Goal: Check status: Check status

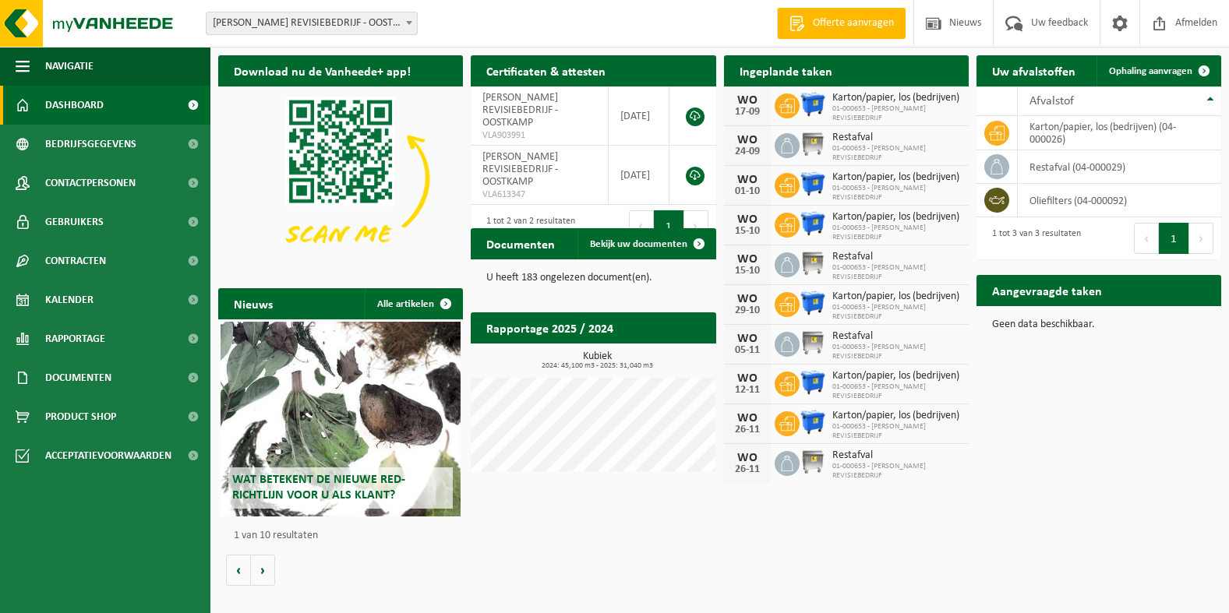
click at [949, 86] on span at bounding box center [951, 101] width 31 height 31
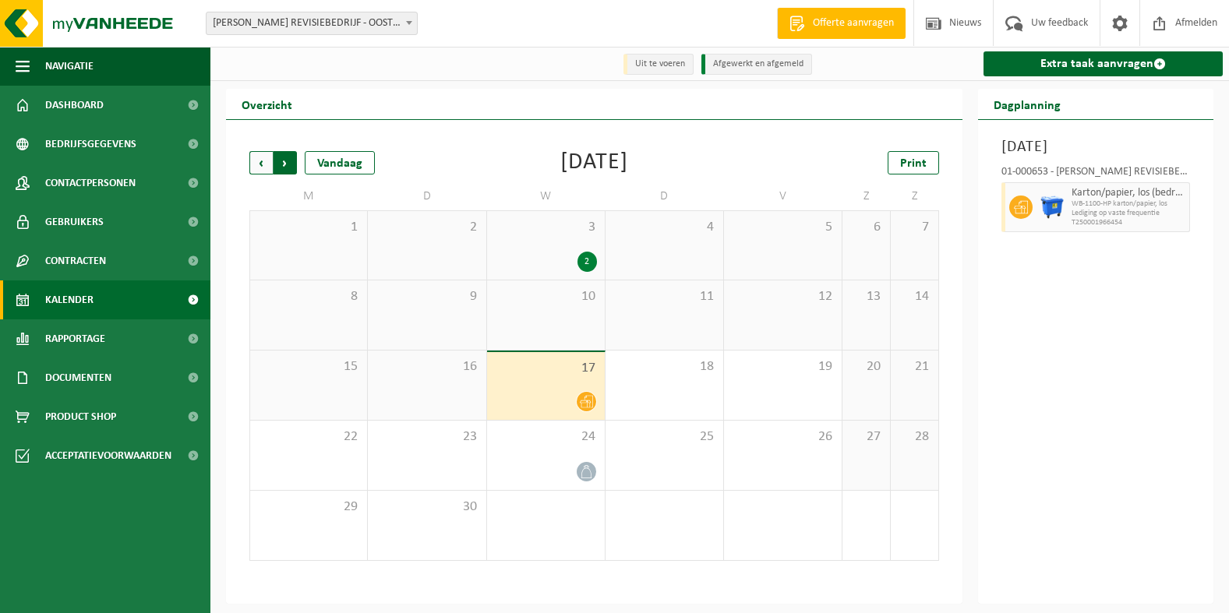
click at [261, 164] on span "Vorige" at bounding box center [260, 162] width 23 height 23
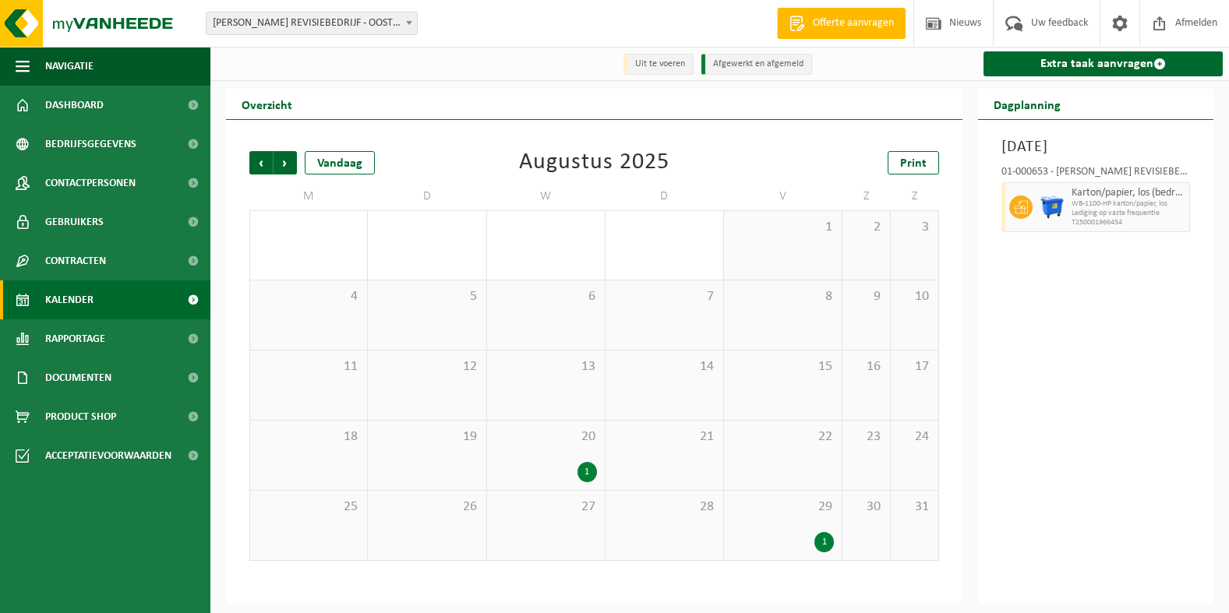
click at [586, 475] on div "1" at bounding box center [587, 472] width 19 height 20
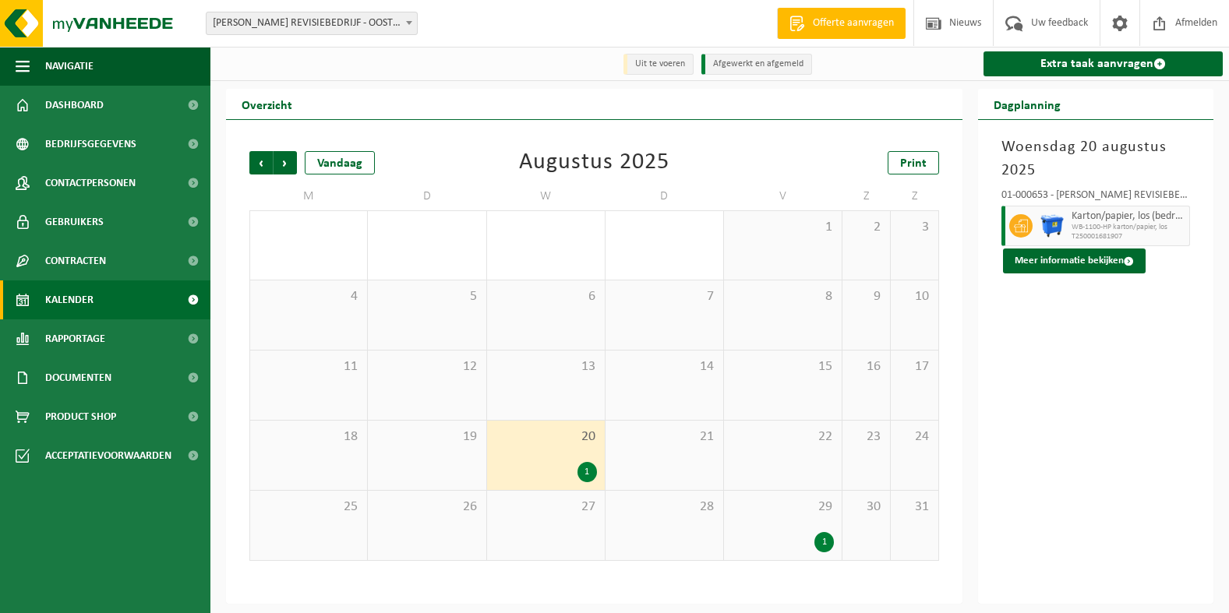
click at [586, 475] on div "1" at bounding box center [587, 472] width 19 height 20
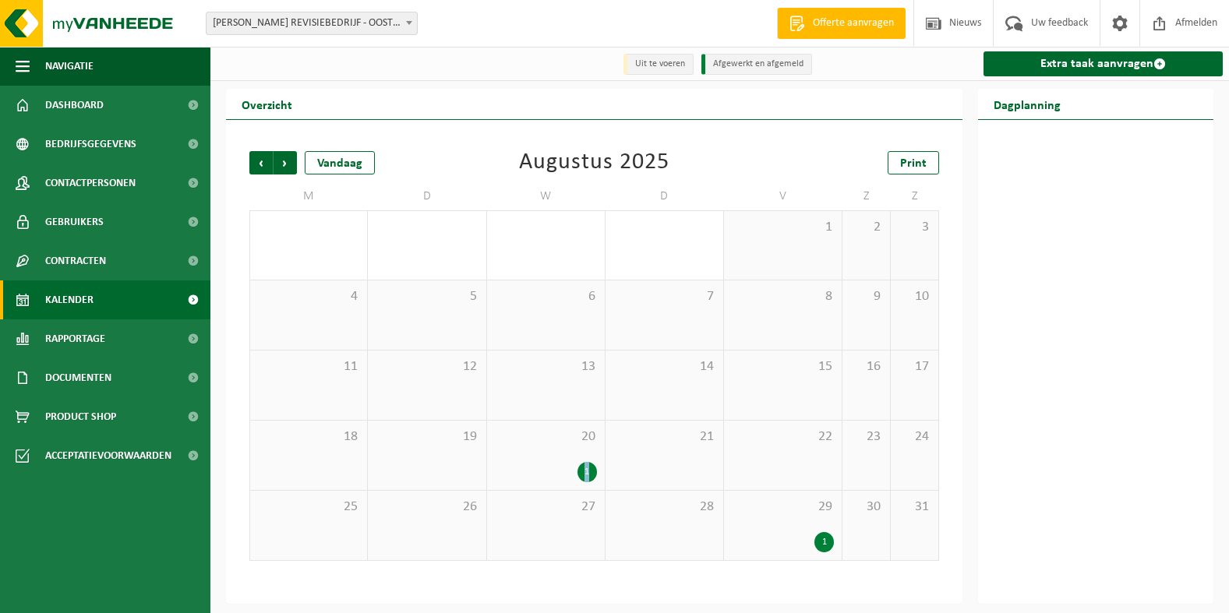
click at [586, 475] on div "1" at bounding box center [587, 472] width 19 height 20
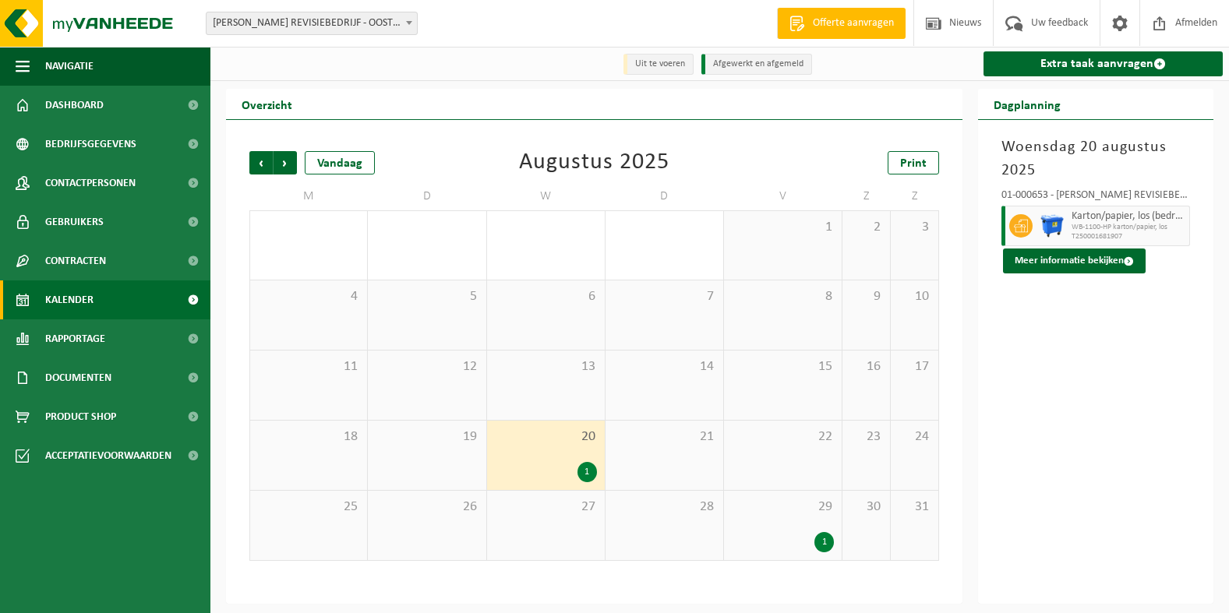
click at [822, 543] on div "1" at bounding box center [824, 542] width 19 height 20
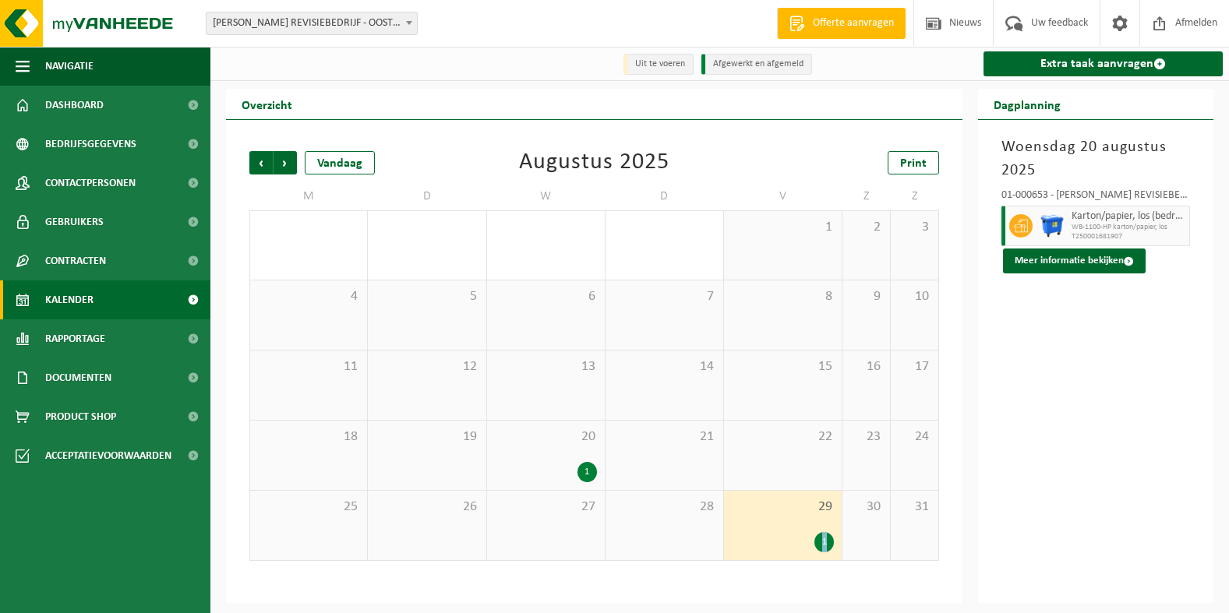
click at [822, 543] on div "1" at bounding box center [824, 542] width 19 height 20
